Goal: Information Seeking & Learning: Check status

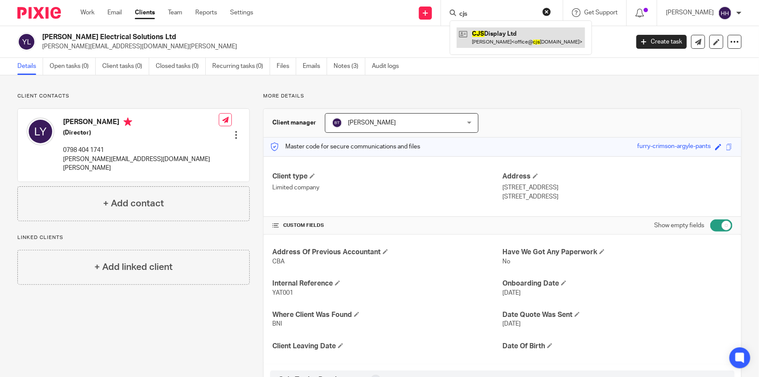
type input "cjs"
click at [513, 32] on link at bounding box center [521, 37] width 128 height 20
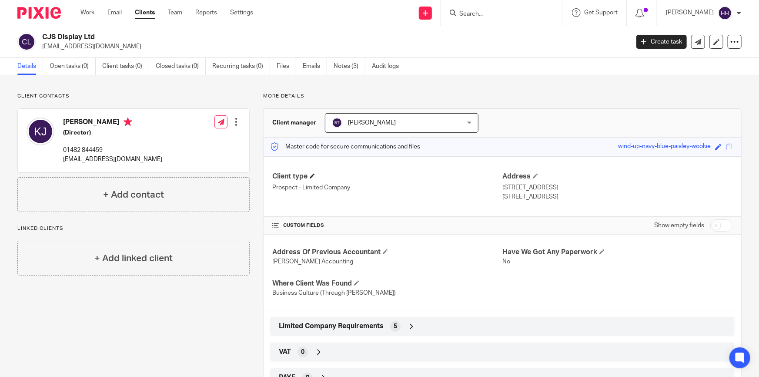
click at [316, 173] on h4 "Client type" at bounding box center [387, 176] width 230 height 9
click at [314, 174] on span at bounding box center [312, 175] width 5 height 5
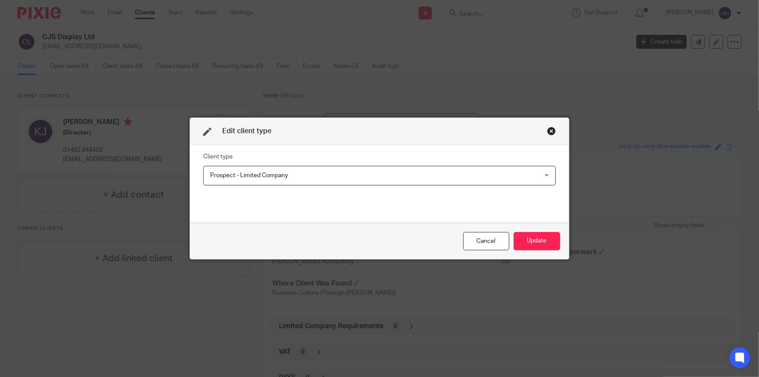
click at [270, 179] on span "Prospect - Limited Company" at bounding box center [348, 175] width 276 height 18
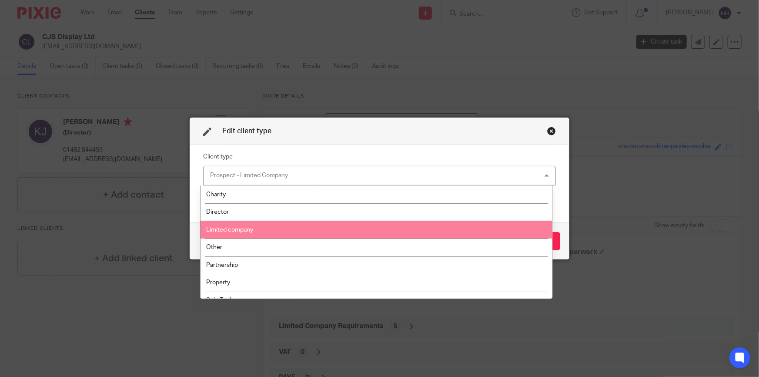
click at [250, 229] on span "Limited company" at bounding box center [229, 230] width 47 height 6
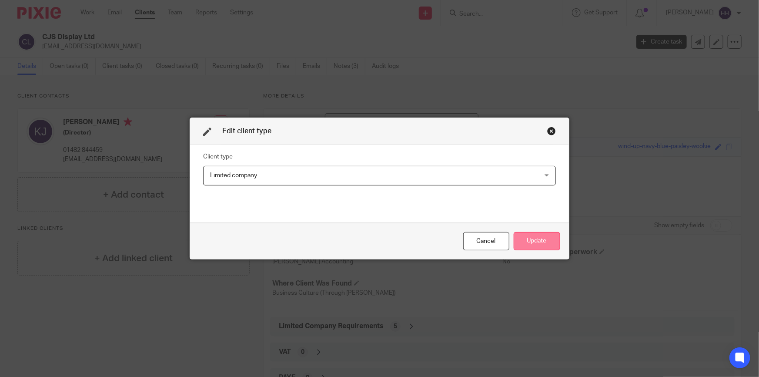
click at [541, 244] on button "Update" at bounding box center [537, 241] width 47 height 19
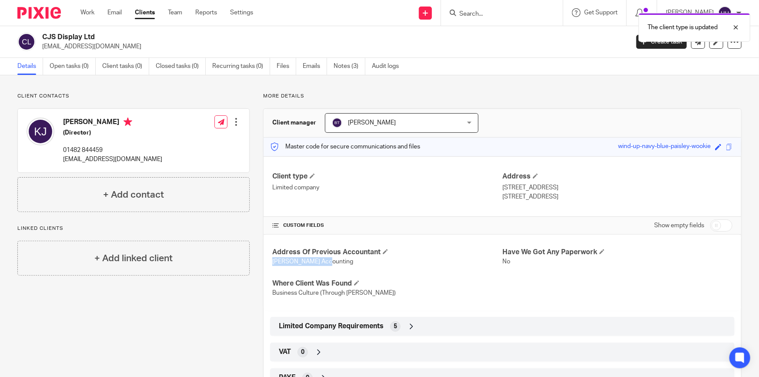
drag, startPoint x: 267, startPoint y: 260, endPoint x: 329, endPoint y: 265, distance: 62.4
click at [326, 265] on div "Address Of Previous Accountant Dymond Accounting Have We Got Any Paperwork No W…" at bounding box center [503, 272] width 478 height 76
click at [330, 264] on p "Dymond Accounting" at bounding box center [387, 261] width 230 height 9
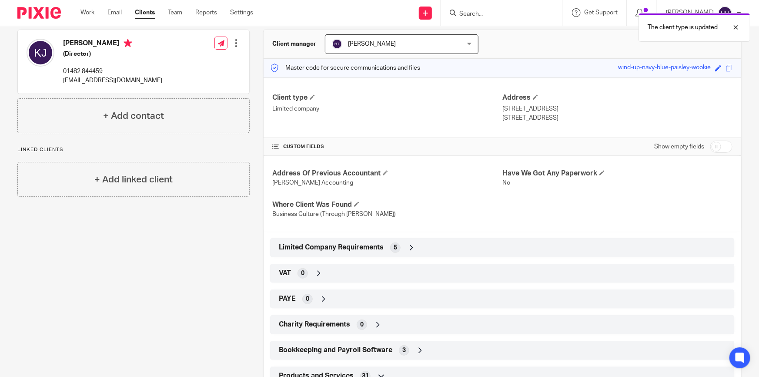
scroll to position [118, 0]
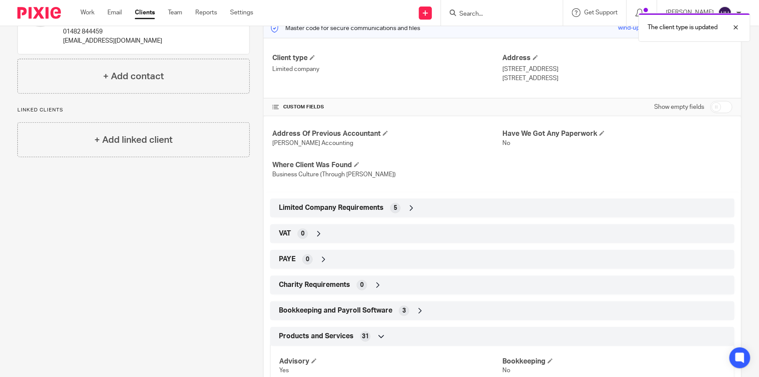
click at [417, 198] on div "Limited Company Requirements 5" at bounding box center [502, 207] width 465 height 19
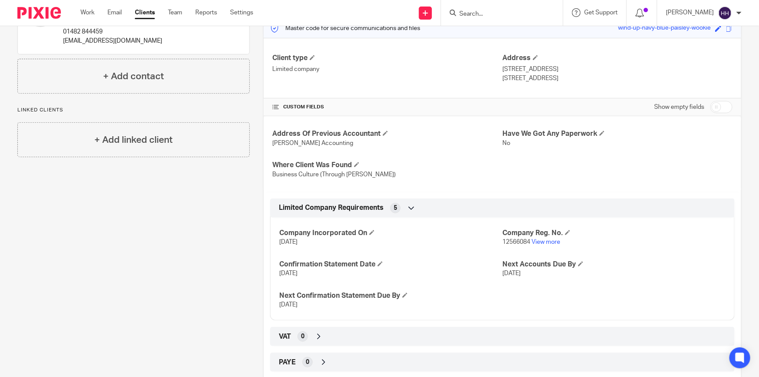
click at [724, 108] on input "checkbox" at bounding box center [721, 107] width 22 height 12
checkbox input "true"
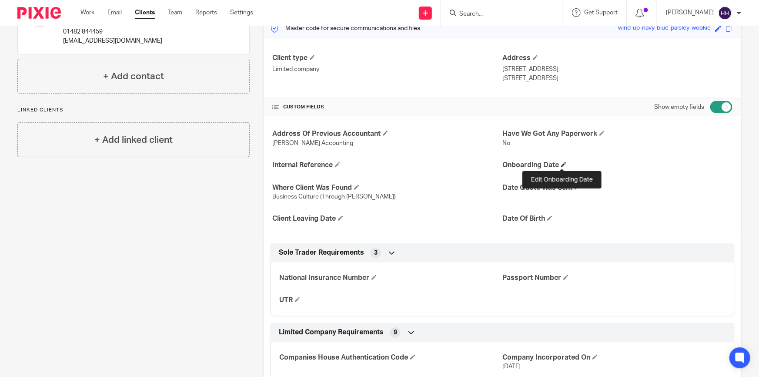
click at [562, 166] on span at bounding box center [563, 164] width 5 height 5
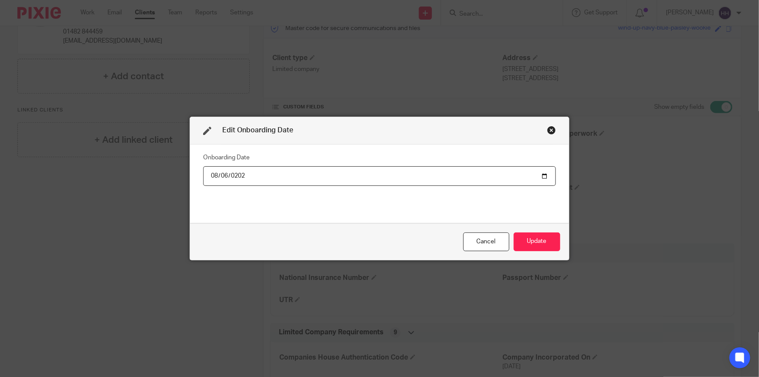
type input "2025-08-06"
click at [531, 241] on button "Update" at bounding box center [537, 241] width 47 height 19
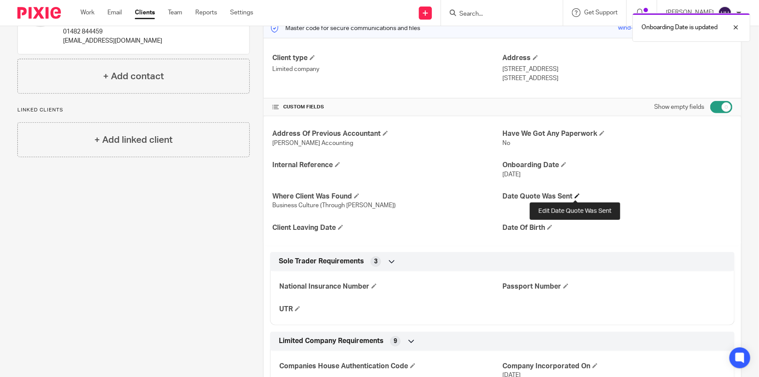
click at [575, 196] on span at bounding box center [577, 195] width 5 height 5
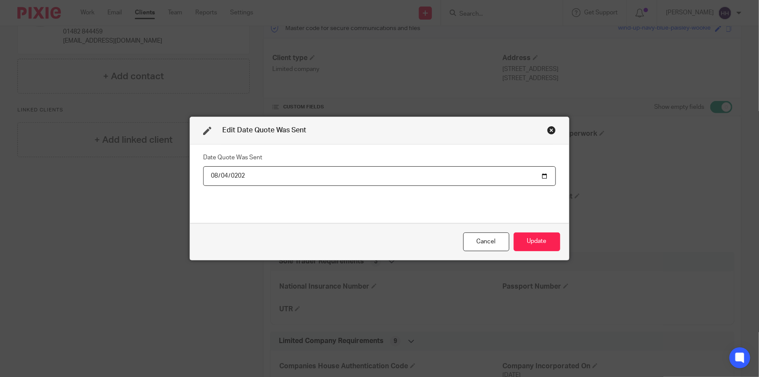
type input "2025-08-04"
click at [522, 238] on button "Update" at bounding box center [537, 241] width 47 height 19
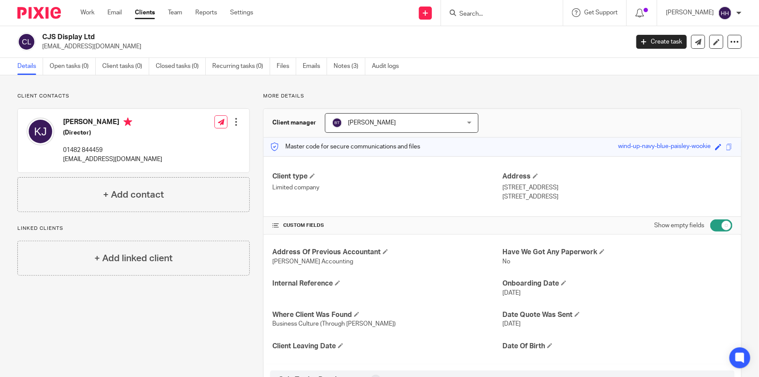
scroll to position [79, 0]
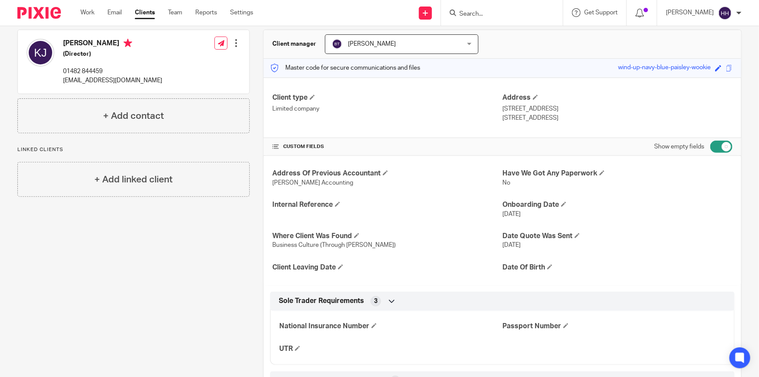
click at [516, 13] on input "Search" at bounding box center [498, 14] width 78 height 8
type input "moham"
click at [510, 40] on link at bounding box center [530, 37] width 147 height 20
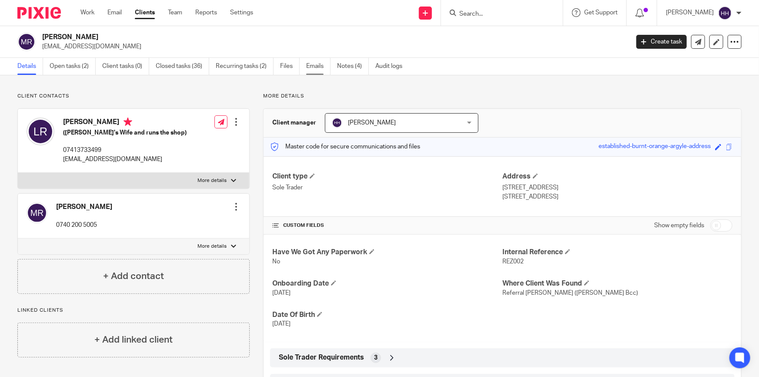
click at [315, 64] on link "Emails" at bounding box center [318, 66] width 24 height 17
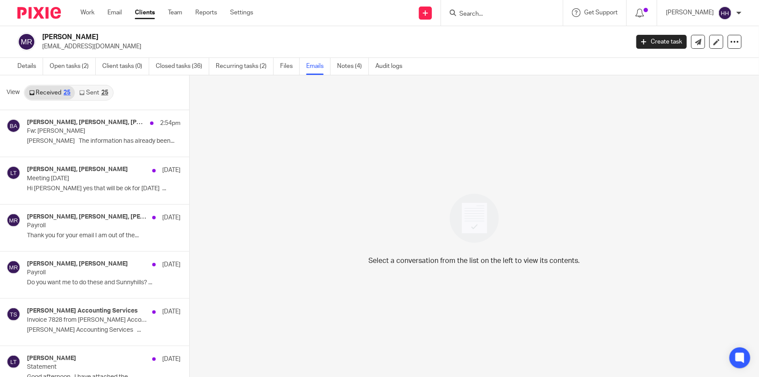
click at [94, 87] on link "Sent 25" at bounding box center [93, 93] width 37 height 14
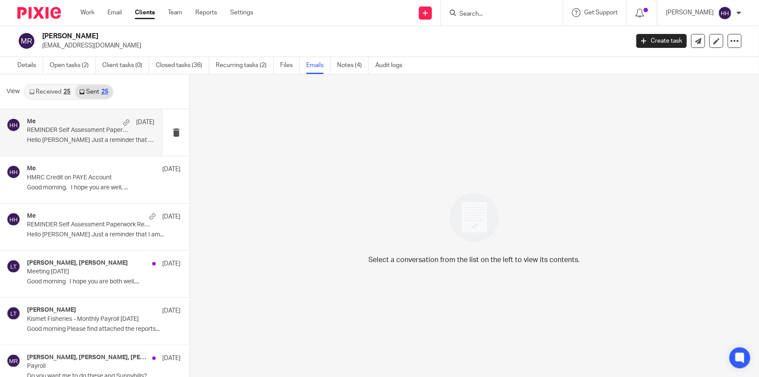
click at [70, 124] on div "Me 1 Aug" at bounding box center [90, 122] width 127 height 9
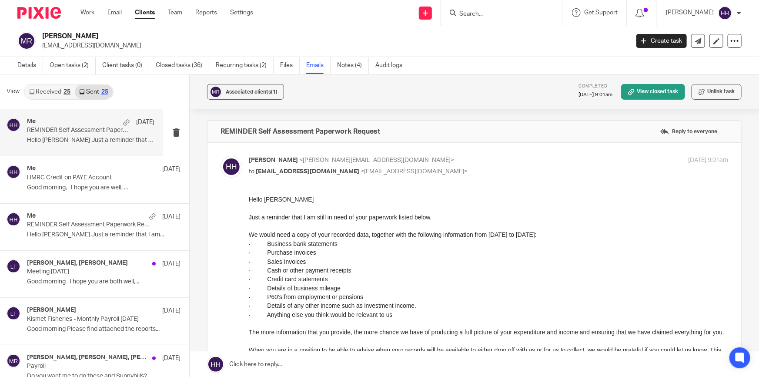
scroll to position [0, 0]
drag, startPoint x: 256, startPoint y: 200, endPoint x: 432, endPoint y: 223, distance: 177.7
click at [432, 223] on div "Hello Lorraine Just a reminder that I am still in need of your paperwork listed…" at bounding box center [488, 304] width 479 height 221
click at [416, 231] on p "We would need a copy of your recorded data, together with the following informa…" at bounding box center [488, 234] width 479 height 9
click at [653, 93] on link "View closed task" at bounding box center [653, 93] width 64 height 16
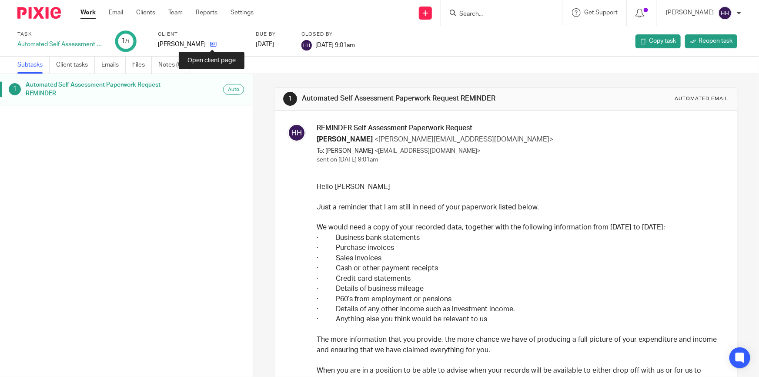
click at [211, 43] on icon at bounding box center [213, 44] width 7 height 7
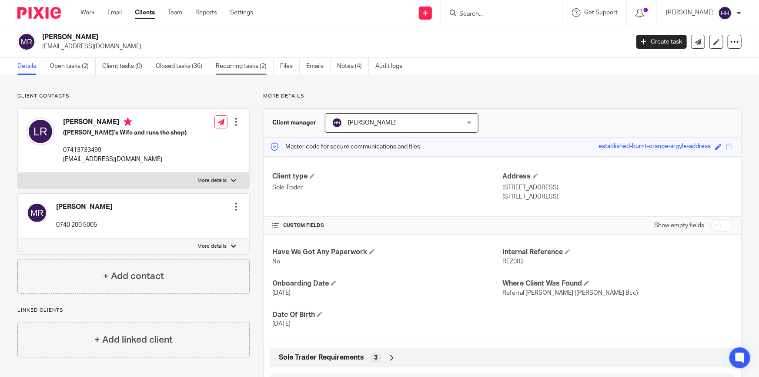
click at [242, 63] on link "Recurring tasks (2)" at bounding box center [245, 66] width 58 height 17
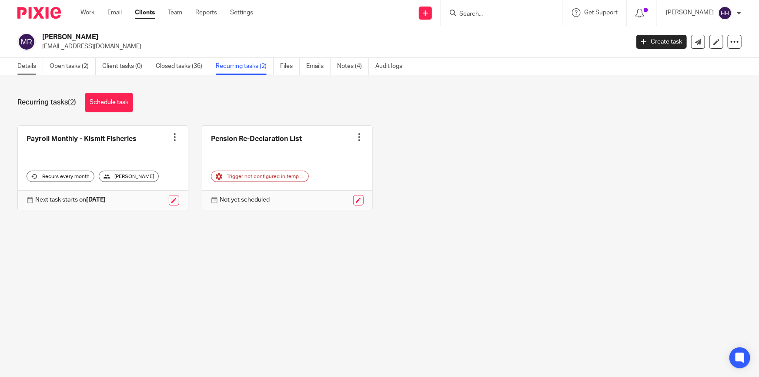
click at [36, 64] on link "Details" at bounding box center [30, 66] width 26 height 17
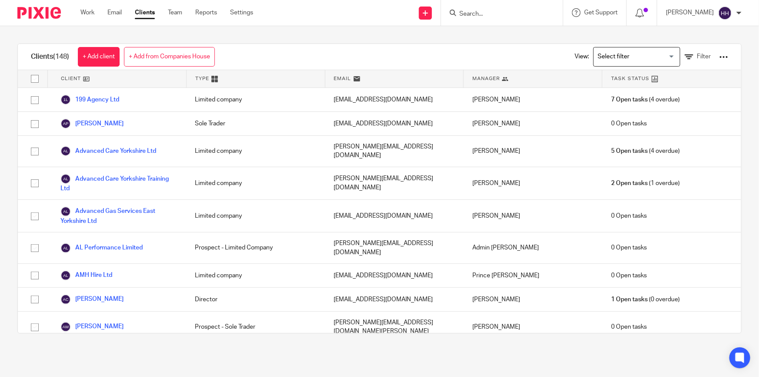
click at [386, 353] on main "Clients (148) + Add client + Add from Companies House View: Loading... Filter C…" at bounding box center [379, 188] width 759 height 377
click at [499, 11] on input "Search" at bounding box center [498, 14] width 78 height 8
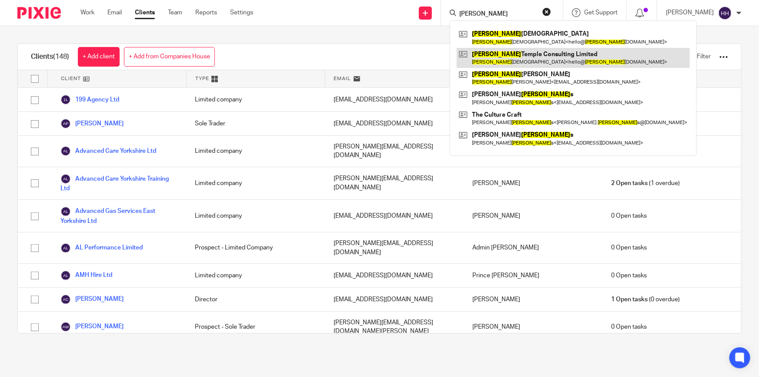
type input "matthew"
click at [519, 57] on link at bounding box center [573, 58] width 233 height 20
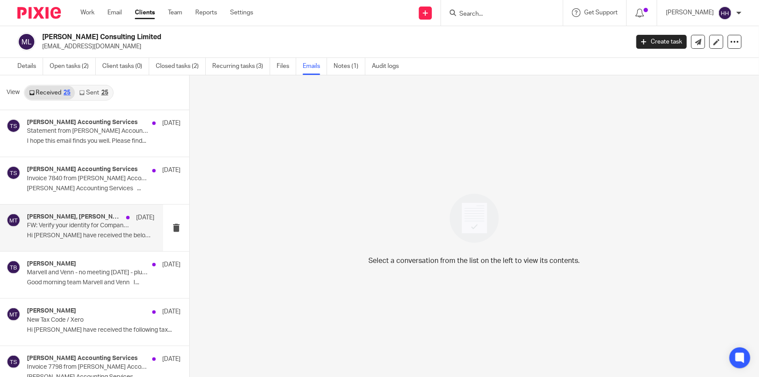
scroll to position [39, 0]
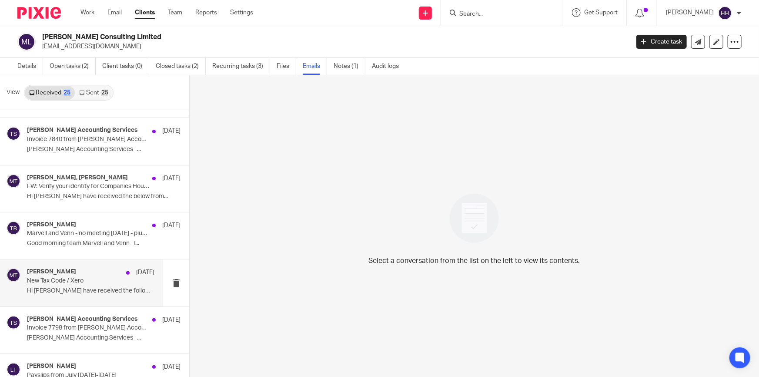
click at [70, 266] on div "[PERSON_NAME] [DATE] New Tax Code / Xero Hi [PERSON_NAME] I have received the f…" at bounding box center [81, 282] width 163 height 47
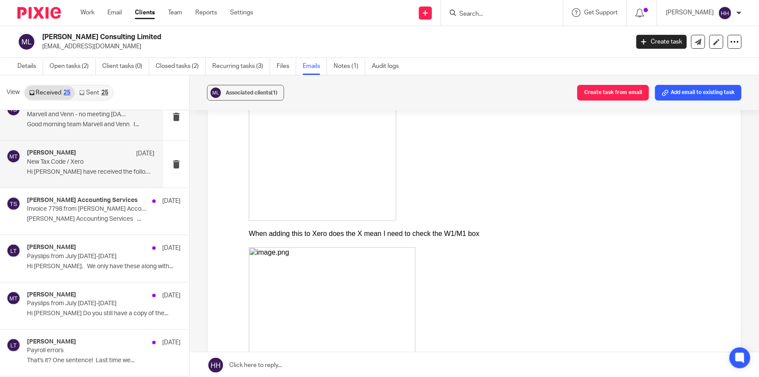
scroll to position [198, 0]
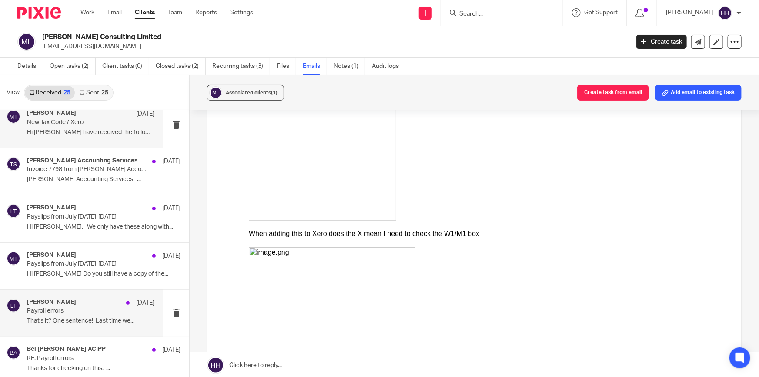
click at [69, 315] on div "[PERSON_NAME] [DATE] Payroll errors That's it? One sentence! Last time we..." at bounding box center [90, 312] width 127 height 29
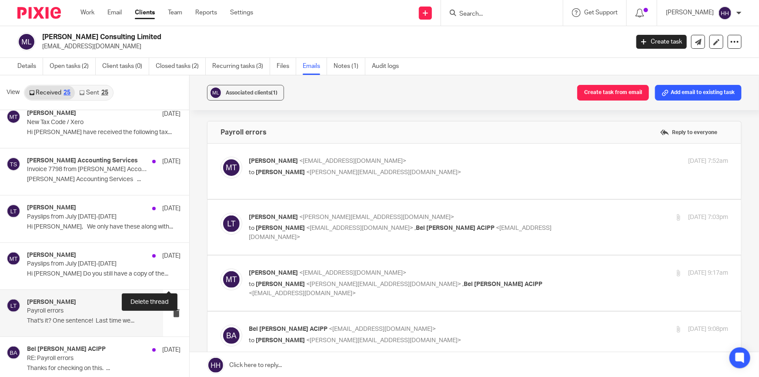
scroll to position [0, 0]
click at [422, 170] on p "to [PERSON_NAME] <[EMAIL_ADDRESS][DOMAIN_NAME]>" at bounding box center [409, 172] width 320 height 9
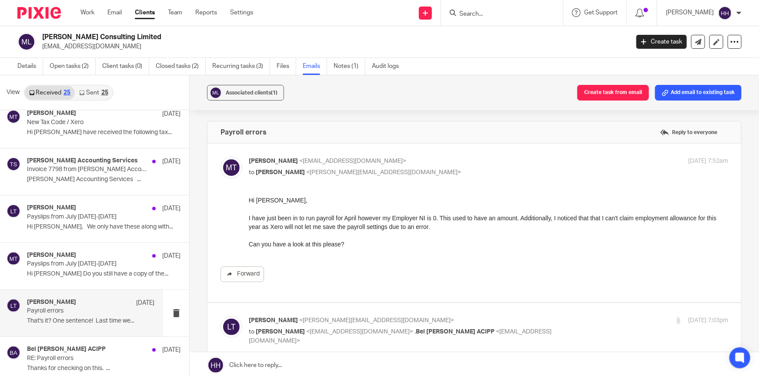
click at [446, 165] on p "[PERSON_NAME] <[EMAIL_ADDRESS][DOMAIN_NAME]>" at bounding box center [409, 161] width 320 height 9
checkbox input "false"
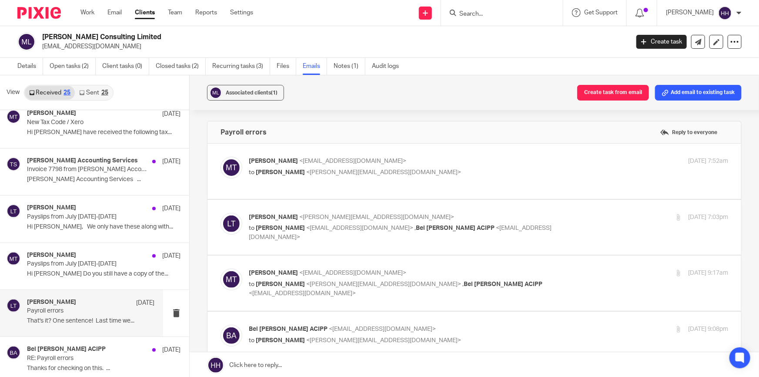
click at [570, 224] on div "[PERSON_NAME] <[EMAIL_ADDRESS][DOMAIN_NAME]> to [PERSON_NAME] <[EMAIL_ADDRESS][…" at bounding box center [488, 227] width 479 height 29
checkbox input "true"
